Goal: Answer question/provide support: Share knowledge or assist other users

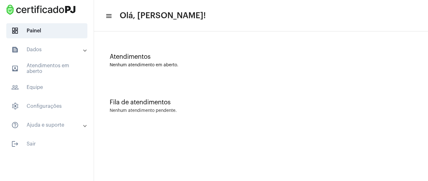
click at [63, 59] on mat-accordion "text_snippet_outlined Dados text_snippet_outlined Relatórios history_outlined H…" at bounding box center [47, 87] width 94 height 90
click at [61, 51] on mat-panel-title "text_snippet_outlined Dados" at bounding box center [47, 50] width 72 height 8
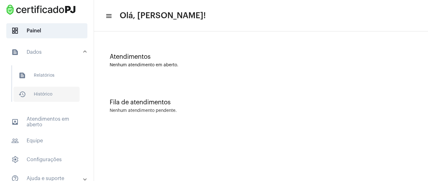
click at [60, 94] on span "history_outlined Histórico" at bounding box center [46, 94] width 66 height 15
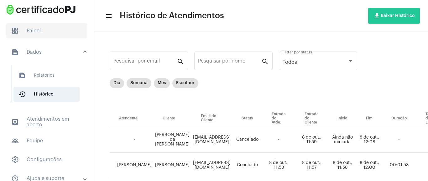
click at [50, 33] on span "dashboard Painel" at bounding box center [46, 30] width 81 height 15
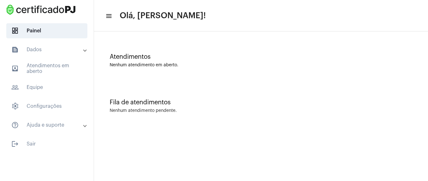
click at [53, 45] on mat-expansion-panel-header "text_snippet_outlined Dados" at bounding box center [49, 49] width 90 height 15
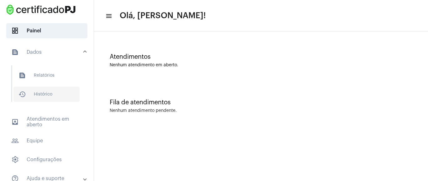
click at [55, 90] on span "history_outlined Histórico" at bounding box center [46, 94] width 66 height 15
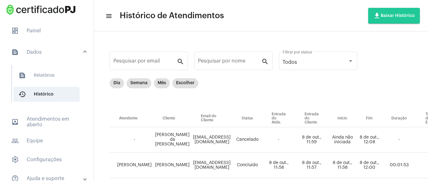
click at [66, 23] on mat-list "dashboard Painel text_snippet_outlined Dados text_snippet_outlined Relatórios h…" at bounding box center [47, 113] width 94 height 184
click at [63, 24] on span "dashboard Painel" at bounding box center [46, 30] width 81 height 15
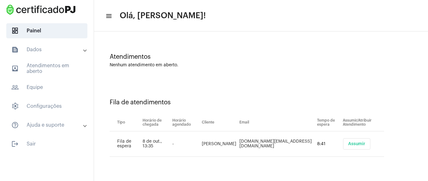
click at [356, 146] on span "Assumir" at bounding box center [356, 143] width 17 height 4
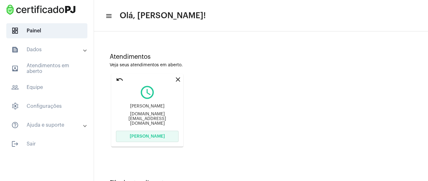
click at [159, 136] on span "[PERSON_NAME]" at bounding box center [147, 136] width 35 height 4
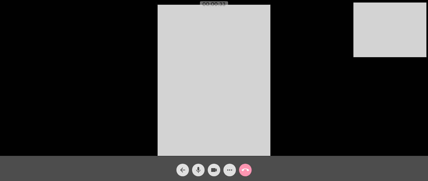
click at [312, 88] on div "Acessando Câmera e Microfone..." at bounding box center [214, 80] width 427 height 156
click at [213, 171] on mat-icon "videocam" at bounding box center [214, 170] width 8 height 8
click at [217, 172] on mat-icon "videocam_off" at bounding box center [214, 170] width 8 height 8
click at [217, 172] on mat-icon "videocam" at bounding box center [214, 170] width 8 height 8
click at [221, 173] on div "videocam_off" at bounding box center [214, 168] width 16 height 16
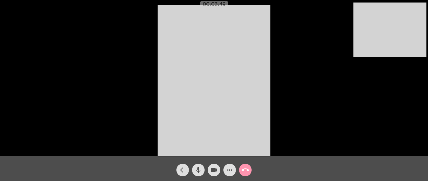
click at [245, 171] on mat-icon "call_end" at bounding box center [246, 170] width 8 height 8
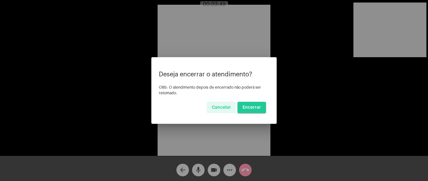
click at [254, 107] on span "Encerrar" at bounding box center [252, 107] width 19 height 4
